Goal: Information Seeking & Learning: Learn about a topic

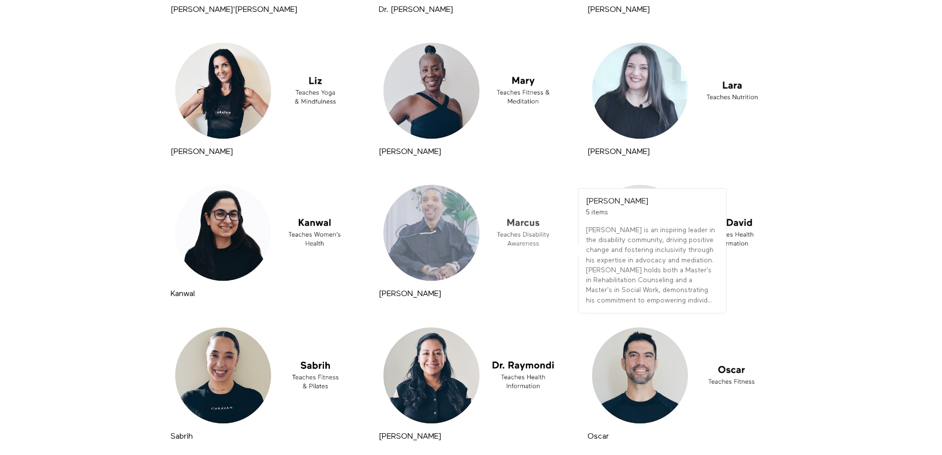
scroll to position [1187, 0]
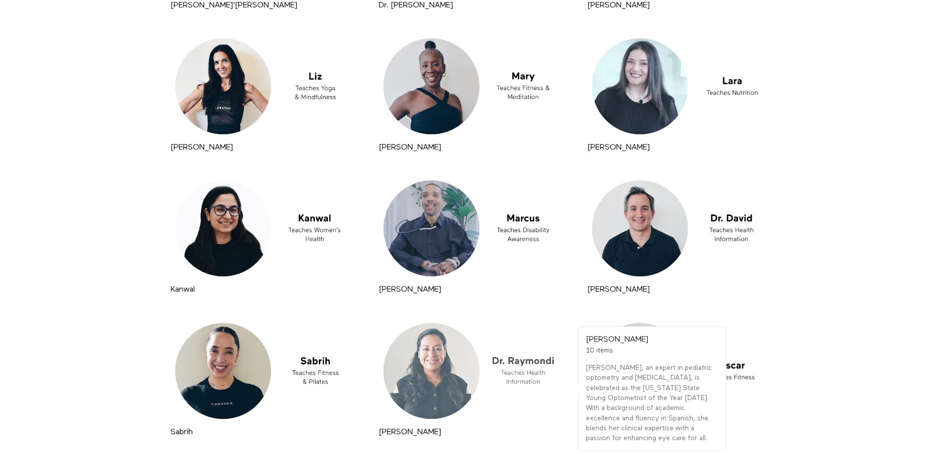
click at [526, 374] on div at bounding box center [470, 371] width 189 height 106
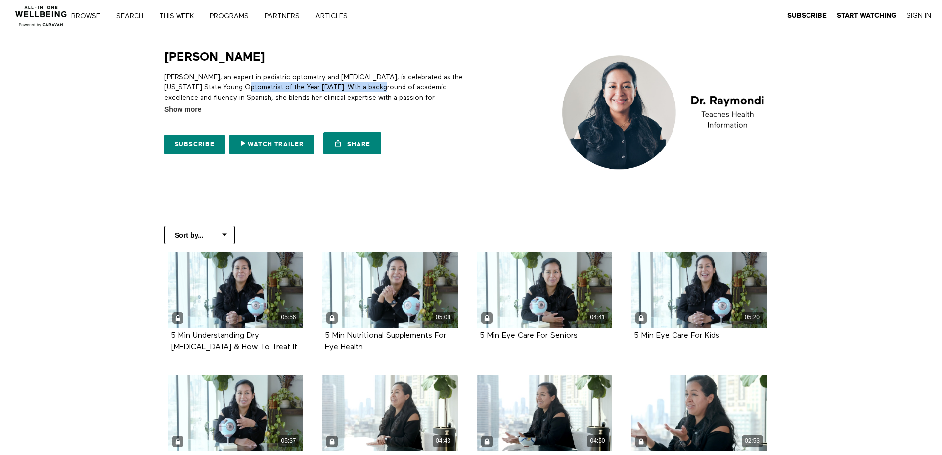
drag, startPoint x: 235, startPoint y: 87, endPoint x: 376, endPoint y: 84, distance: 140.5
click at [376, 84] on p "Dr. Raymondi, an expert in pediatric optometry and ocular disease, is celebrate…" at bounding box center [315, 92] width 303 height 40
click at [384, 87] on p "Dr. Raymondi, an expert in pediatric optometry and ocular disease, is celebrate…" at bounding box center [315, 92] width 303 height 40
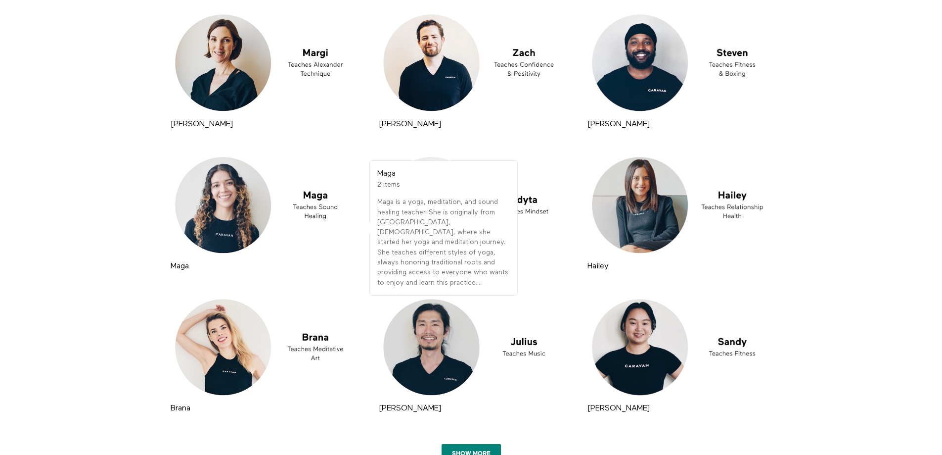
scroll to position [2146, 0]
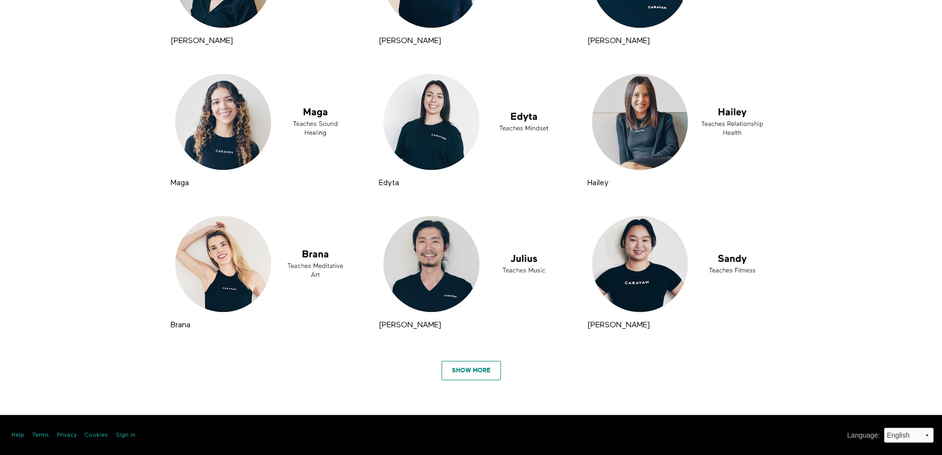
click at [476, 374] on link "Show More" at bounding box center [471, 371] width 59 height 20
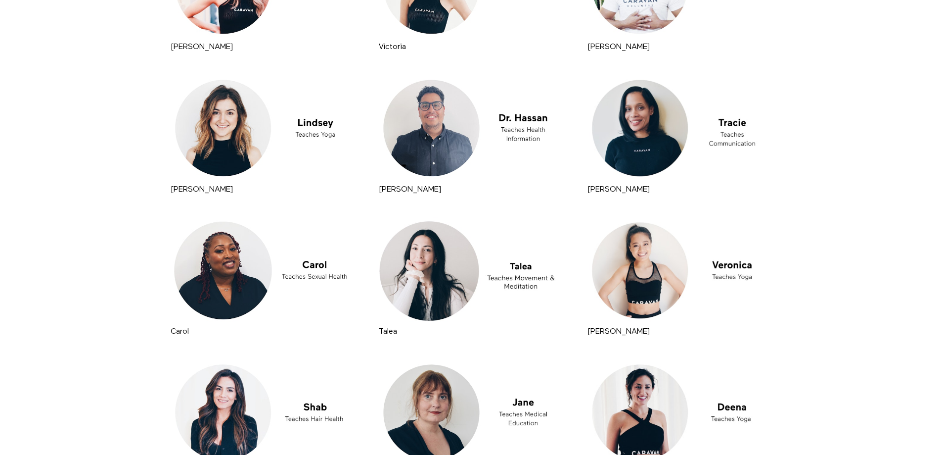
scroll to position [2740, 0]
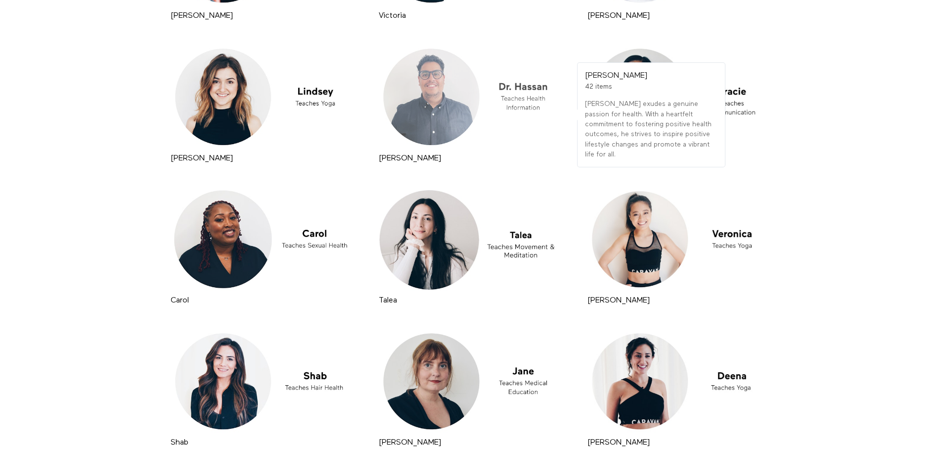
click at [446, 131] on div at bounding box center [470, 97] width 189 height 106
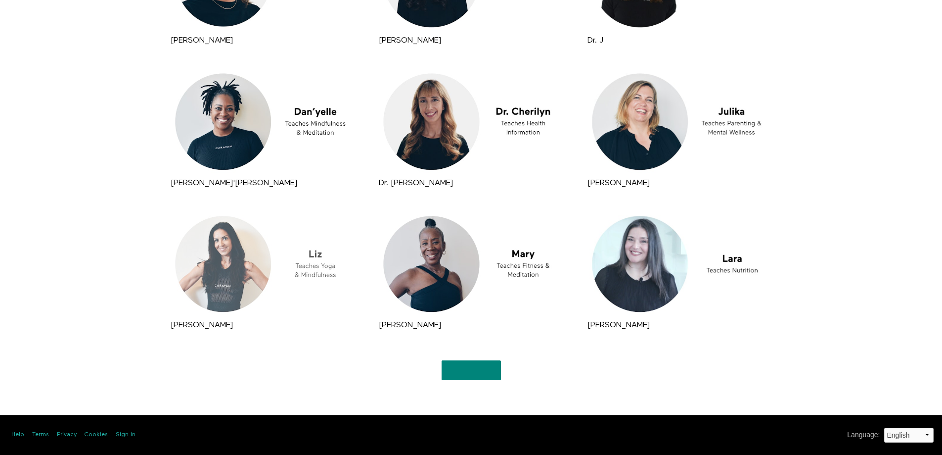
scroll to position [1009, 0]
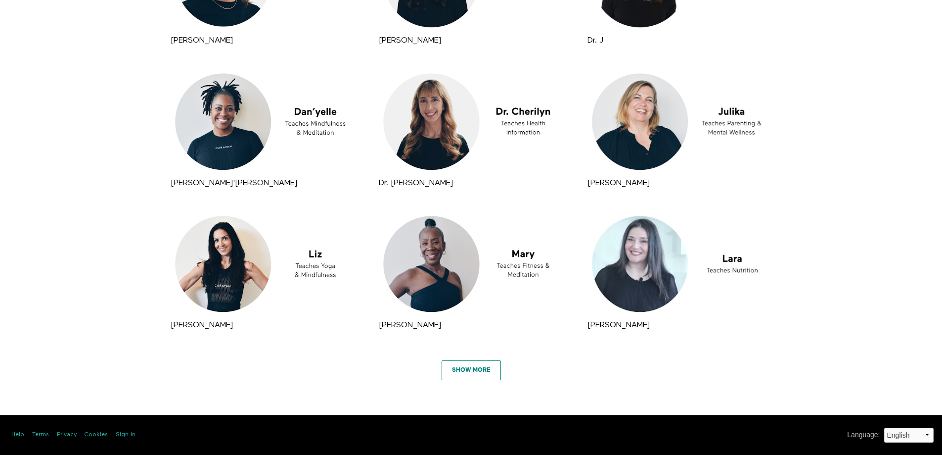
click at [474, 370] on link "Show More" at bounding box center [471, 370] width 59 height 20
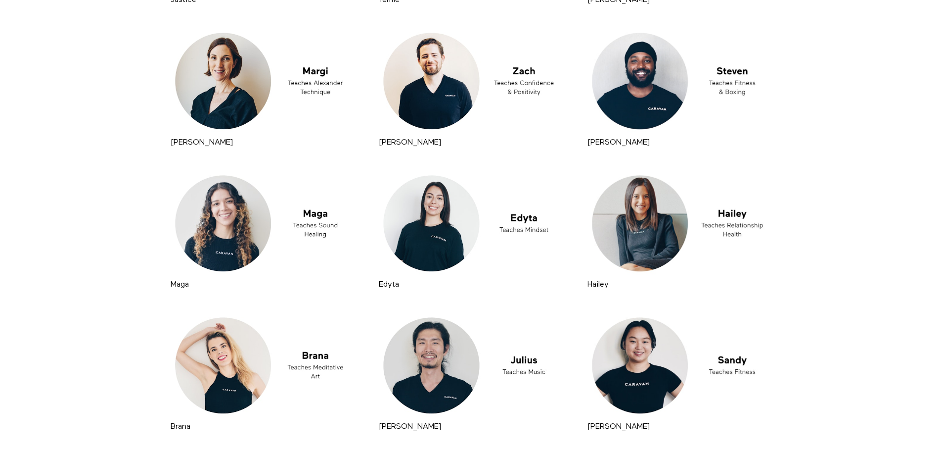
scroll to position [2146, 0]
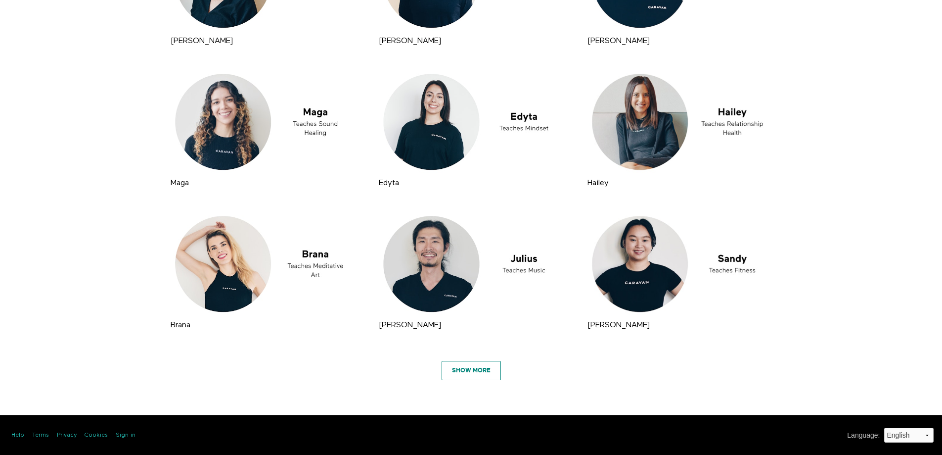
click at [483, 370] on link "Show More" at bounding box center [471, 371] width 59 height 20
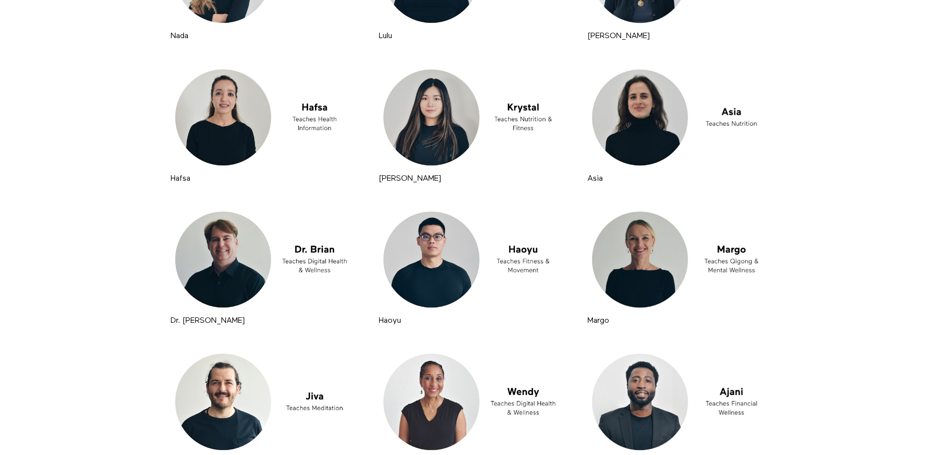
scroll to position [5163, 0]
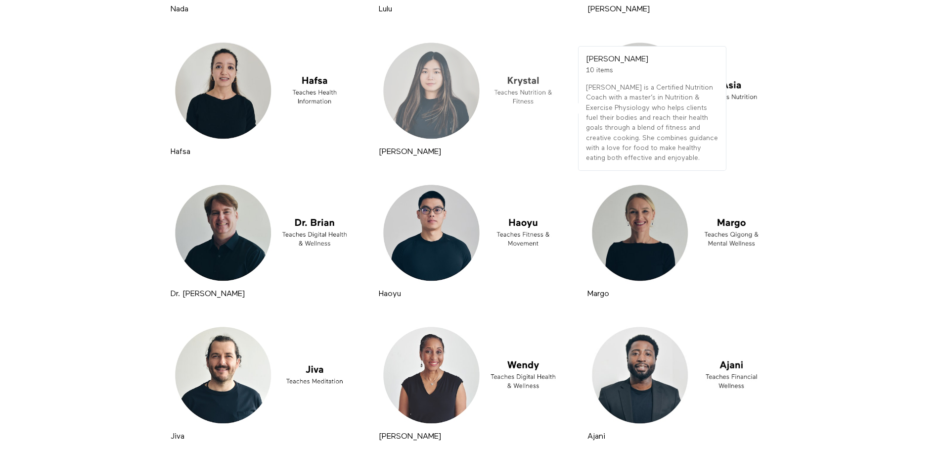
click at [532, 78] on div at bounding box center [470, 91] width 189 height 106
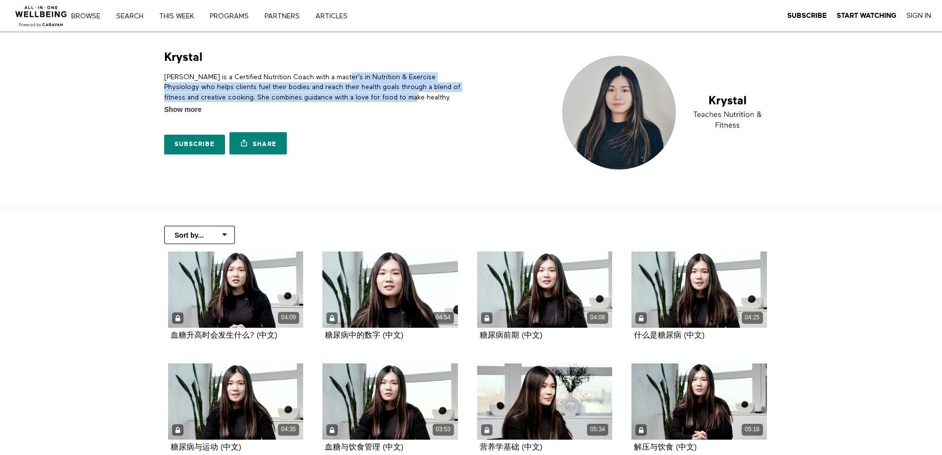
drag, startPoint x: 334, startPoint y: 81, endPoint x: 402, endPoint y: 100, distance: 70.9
click at [402, 100] on p "[PERSON_NAME] is a Certified Nutrition Coach with a master’s in Nutrition & Exe…" at bounding box center [315, 92] width 303 height 40
click at [403, 100] on p "[PERSON_NAME] is a Certified Nutrition Coach with a master’s in Nutrition & Exe…" at bounding box center [315, 92] width 303 height 40
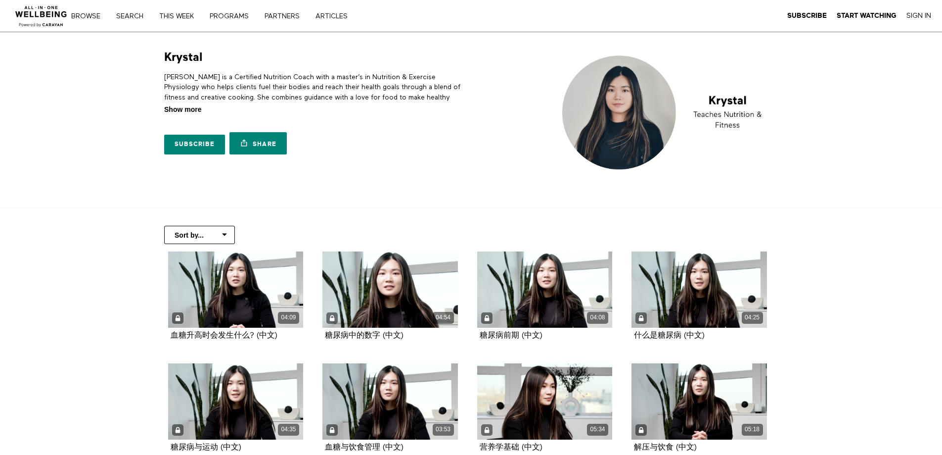
click at [188, 109] on span "Show more" at bounding box center [182, 109] width 37 height 10
click at [0, 0] on input "Show more Show less" at bounding box center [0, 0] width 0 height 0
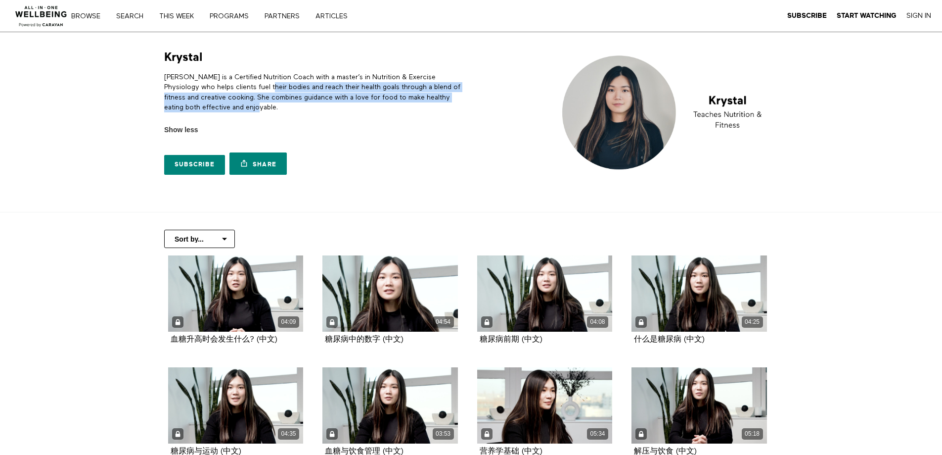
drag, startPoint x: 241, startPoint y: 91, endPoint x: 327, endPoint y: 110, distance: 87.6
click at [327, 110] on p "[PERSON_NAME] is a Certified Nutrition Coach with a master’s in Nutrition & Exe…" at bounding box center [315, 92] width 303 height 40
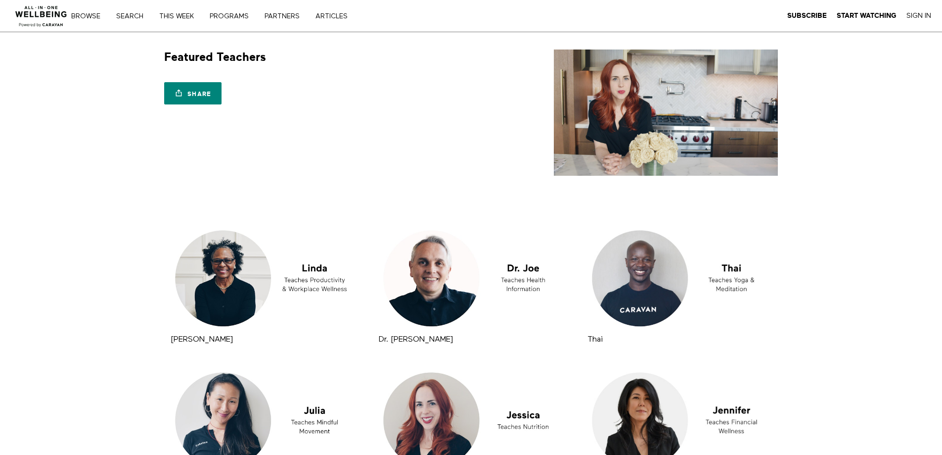
scroll to position [1009, 0]
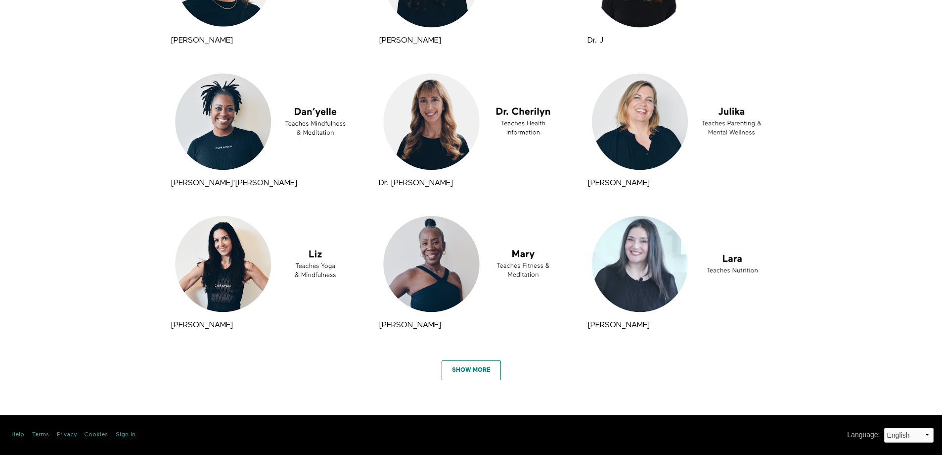
click at [482, 371] on link "Show More" at bounding box center [471, 370] width 59 height 20
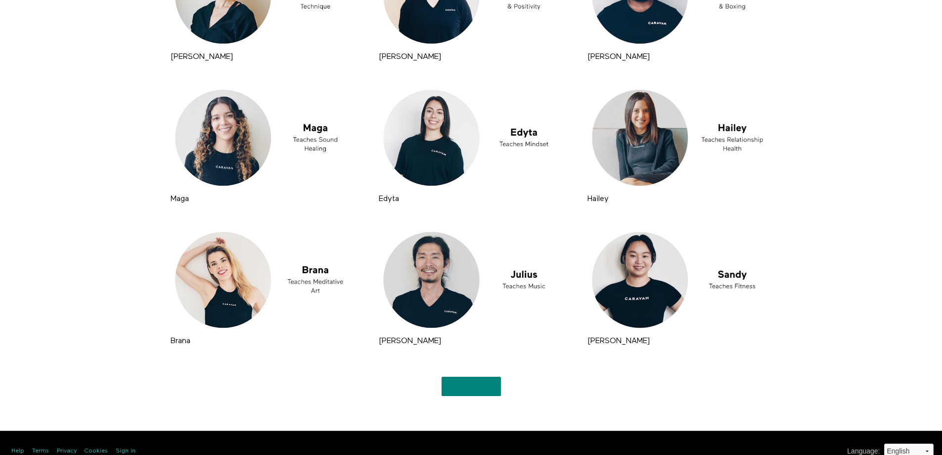
scroll to position [2146, 0]
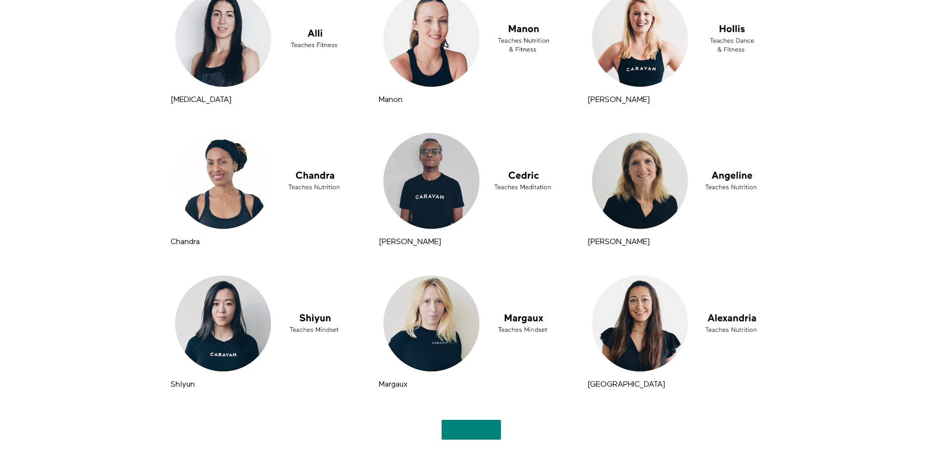
scroll to position [3284, 0]
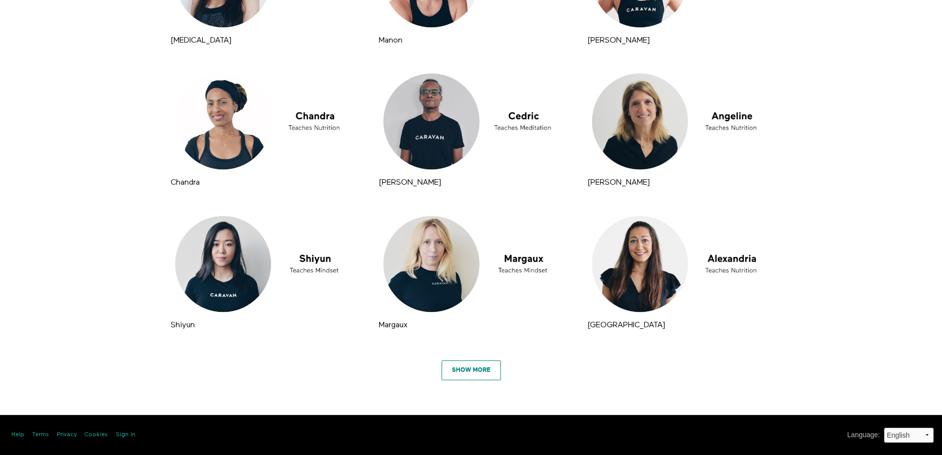
click at [458, 375] on link "Show More" at bounding box center [471, 370] width 59 height 20
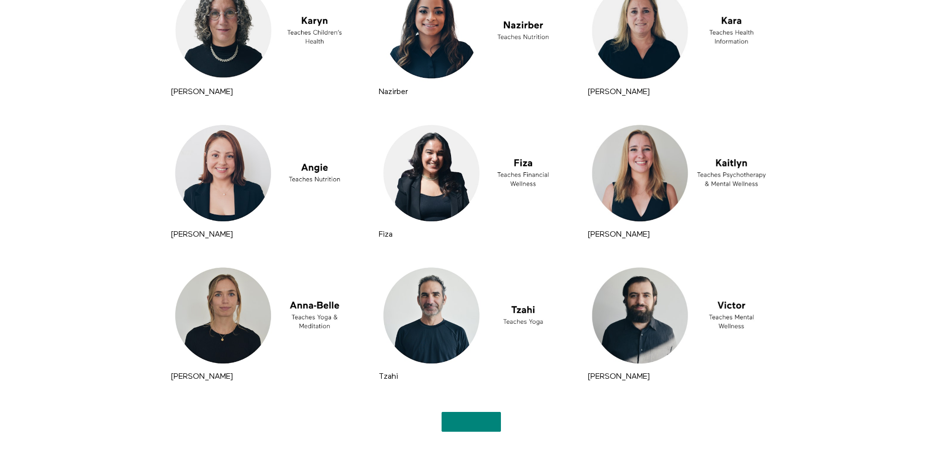
scroll to position [4421, 0]
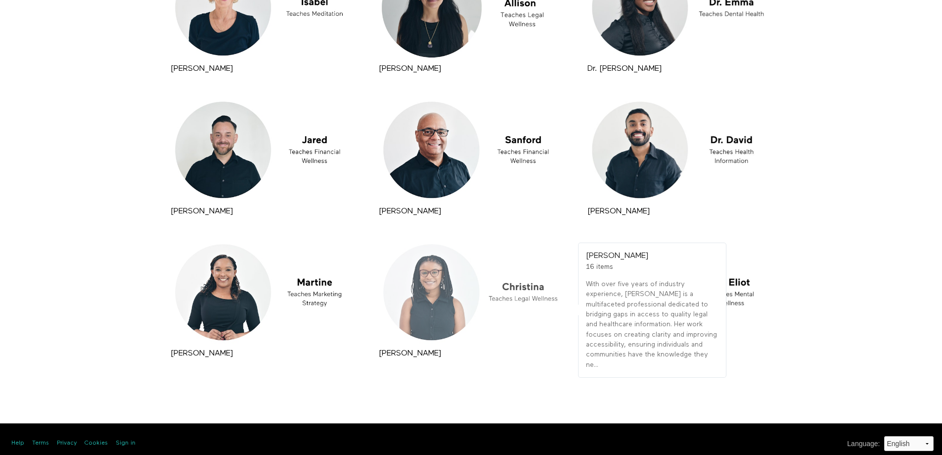
scroll to position [5681, 0]
